Goal: Entertainment & Leisure: Consume media (video, audio)

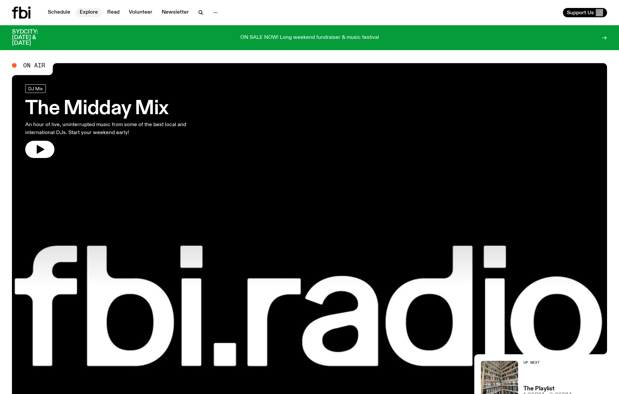
click at [83, 11] on link "Explore" at bounding box center [89, 12] width 26 height 9
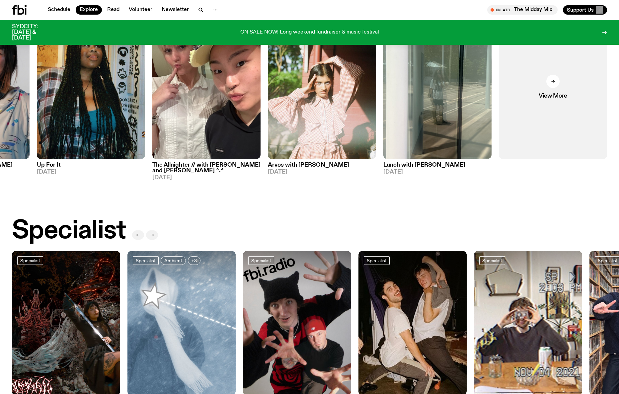
scroll to position [373, 0]
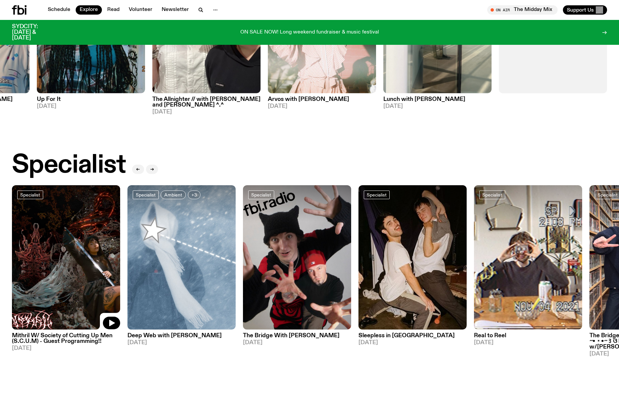
click at [28, 276] on img at bounding box center [66, 257] width 108 height 144
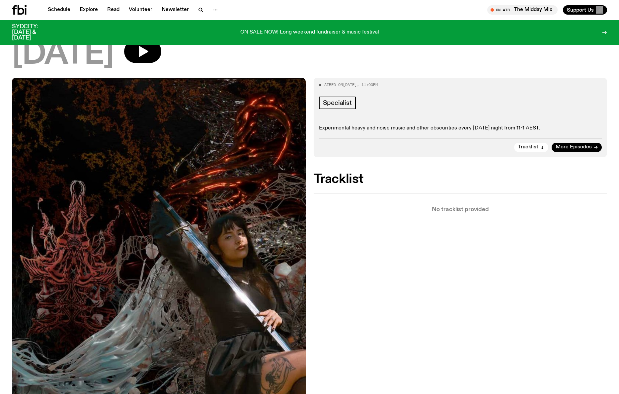
scroll to position [71, 0]
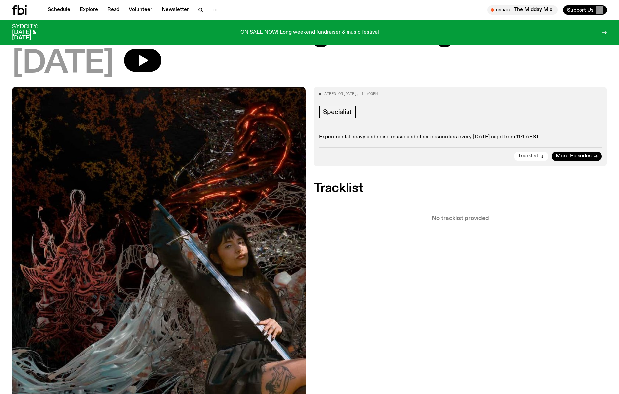
click at [532, 158] on span "Tracklist" at bounding box center [528, 156] width 20 height 5
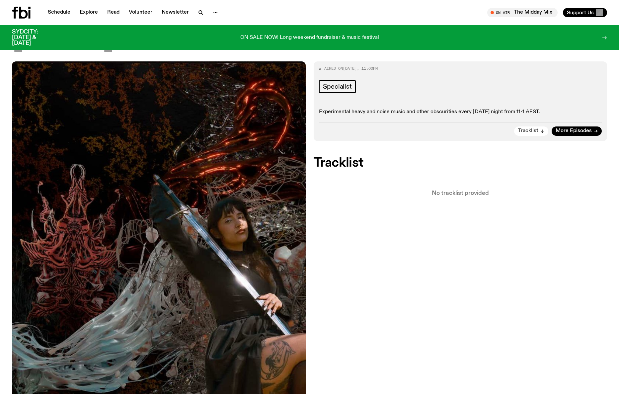
scroll to position [0, 0]
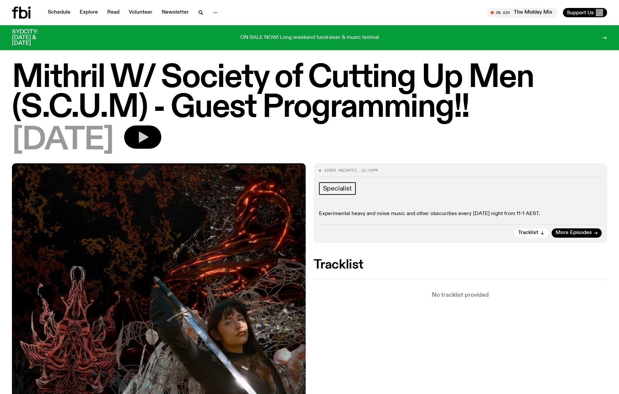
click at [148, 137] on icon "button" at bounding box center [144, 137] width 10 height 11
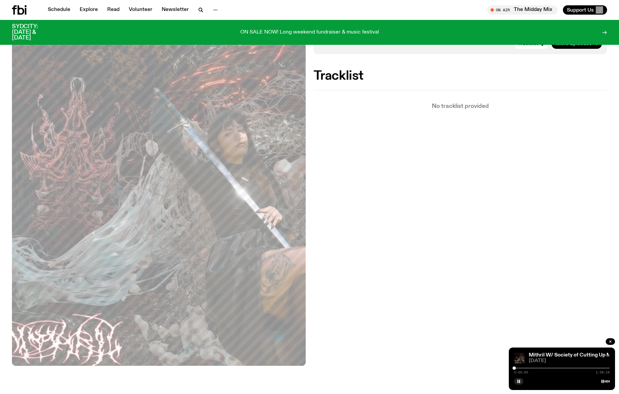
scroll to position [188, 0]
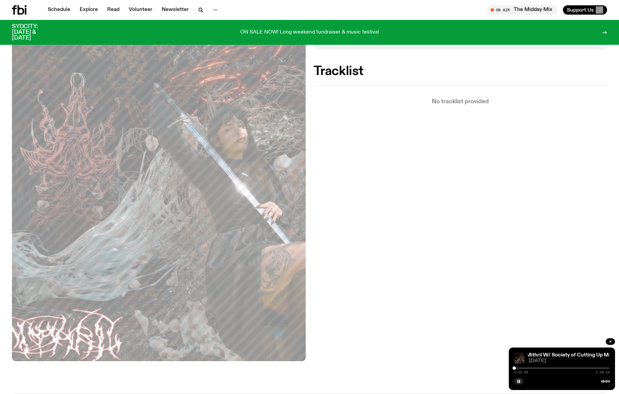
click at [517, 369] on div "0:00:06 1:56:16" at bounding box center [562, 370] width 96 height 8
click at [518, 368] on div at bounding box center [516, 368] width 3 height 3
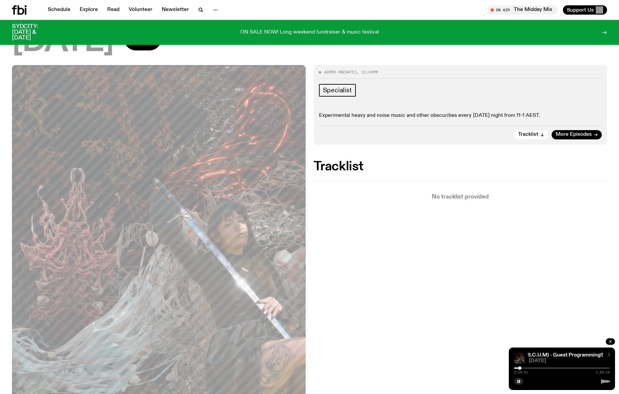
scroll to position [92, 0]
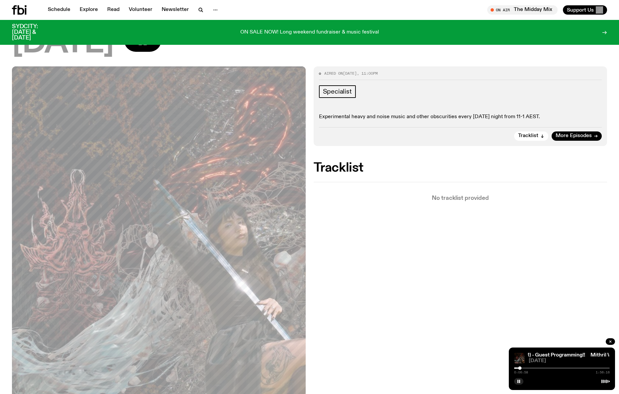
click at [522, 368] on div at bounding box center [562, 368] width 96 height 1
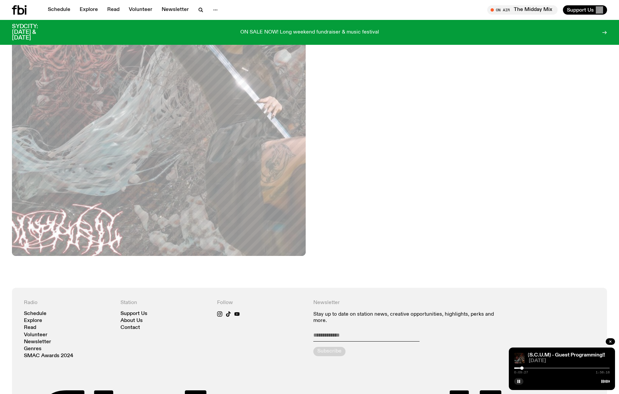
scroll to position [318, 0]
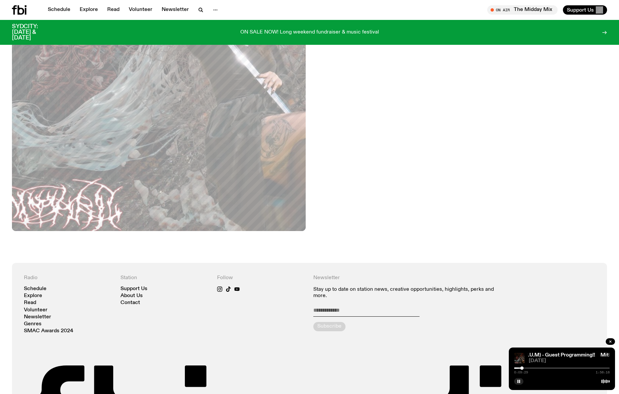
click at [524, 368] on div at bounding box center [562, 368] width 96 height 1
click at [523, 368] on div at bounding box center [523, 368] width 3 height 3
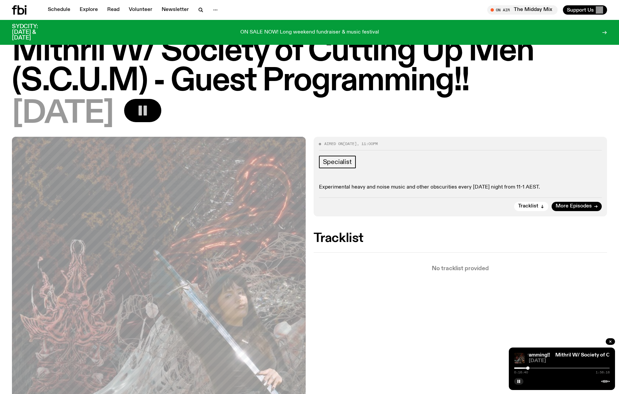
scroll to position [10, 0]
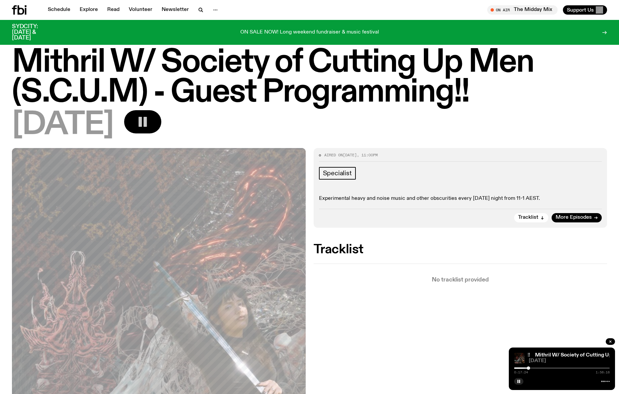
click at [531, 368] on div at bounding box center [562, 368] width 96 height 1
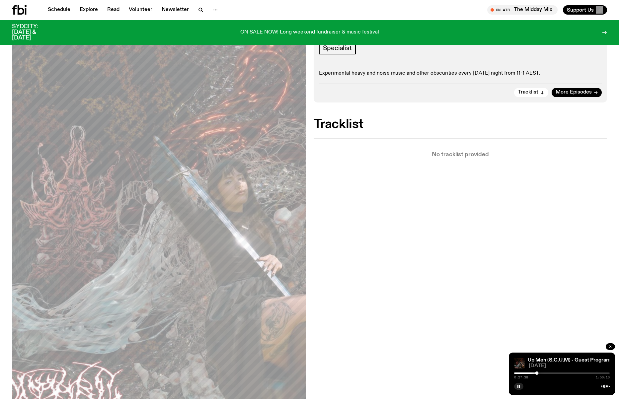
scroll to position [135, 0]
click at [518, 384] on button "button" at bounding box center [518, 386] width 9 height 7
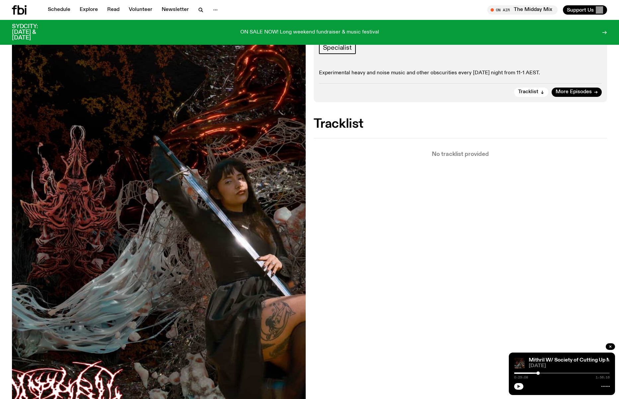
click at [520, 388] on icon "button" at bounding box center [519, 387] width 4 height 4
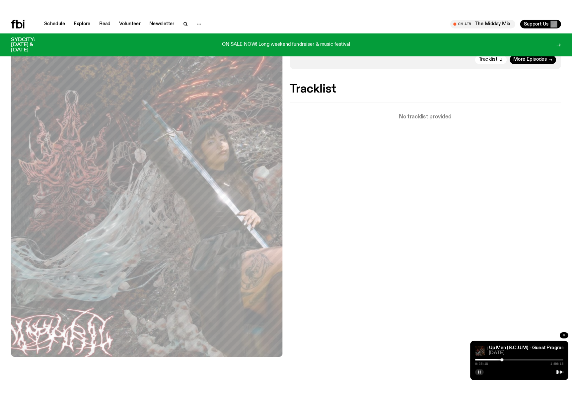
scroll to position [169, 0]
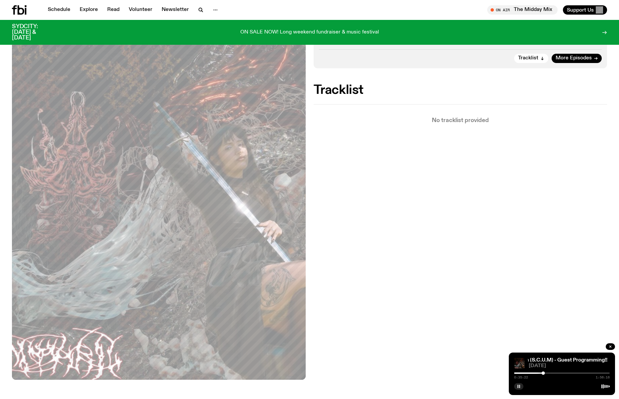
click at [545, 374] on div "0:35:22 1:56:16" at bounding box center [562, 375] width 96 height 8
click at [545, 374] on div "0:35:23 1:56:16" at bounding box center [562, 375] width 96 height 8
click at [545, 374] on div at bounding box center [562, 373] width 96 height 1
click at [548, 374] on div at bounding box center [562, 373] width 96 height 1
click at [549, 374] on div at bounding box center [549, 373] width 3 height 3
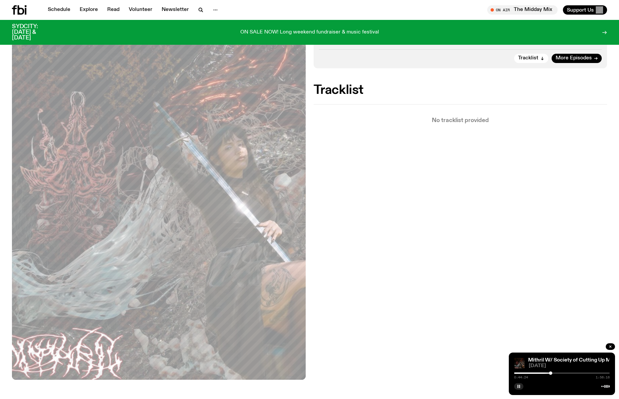
click at [551, 373] on div at bounding box center [550, 373] width 3 height 3
click at [552, 373] on div at bounding box center [551, 373] width 3 height 3
click at [551, 373] on div at bounding box center [551, 373] width 3 height 3
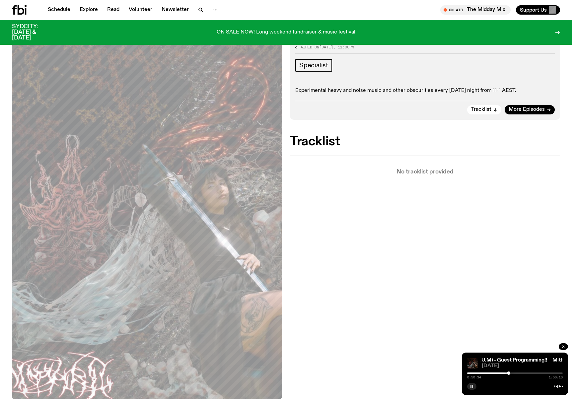
scroll to position [119, 0]
